Goal: Transaction & Acquisition: Purchase product/service

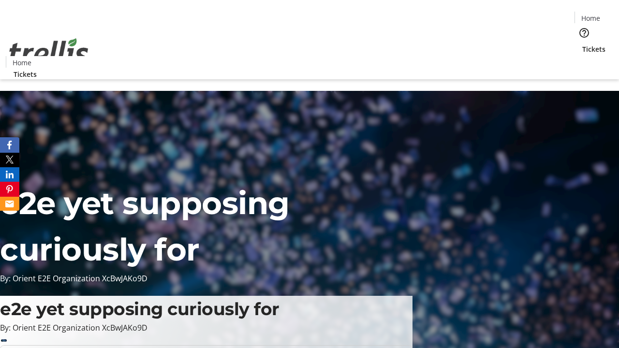
click at [582, 44] on span "Tickets" at bounding box center [593, 49] width 23 height 10
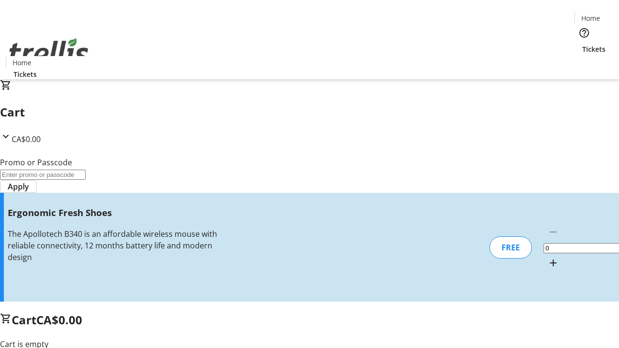
click at [547, 257] on mat-icon "Increment by one" at bounding box center [553, 263] width 12 height 12
type input "1"
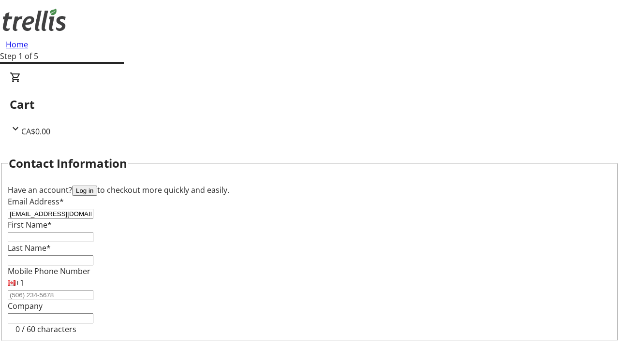
type input "[EMAIL_ADDRESS][DOMAIN_NAME]"
type input "Savannah"
type input "[PERSON_NAME]"
